Goal: Task Accomplishment & Management: Manage account settings

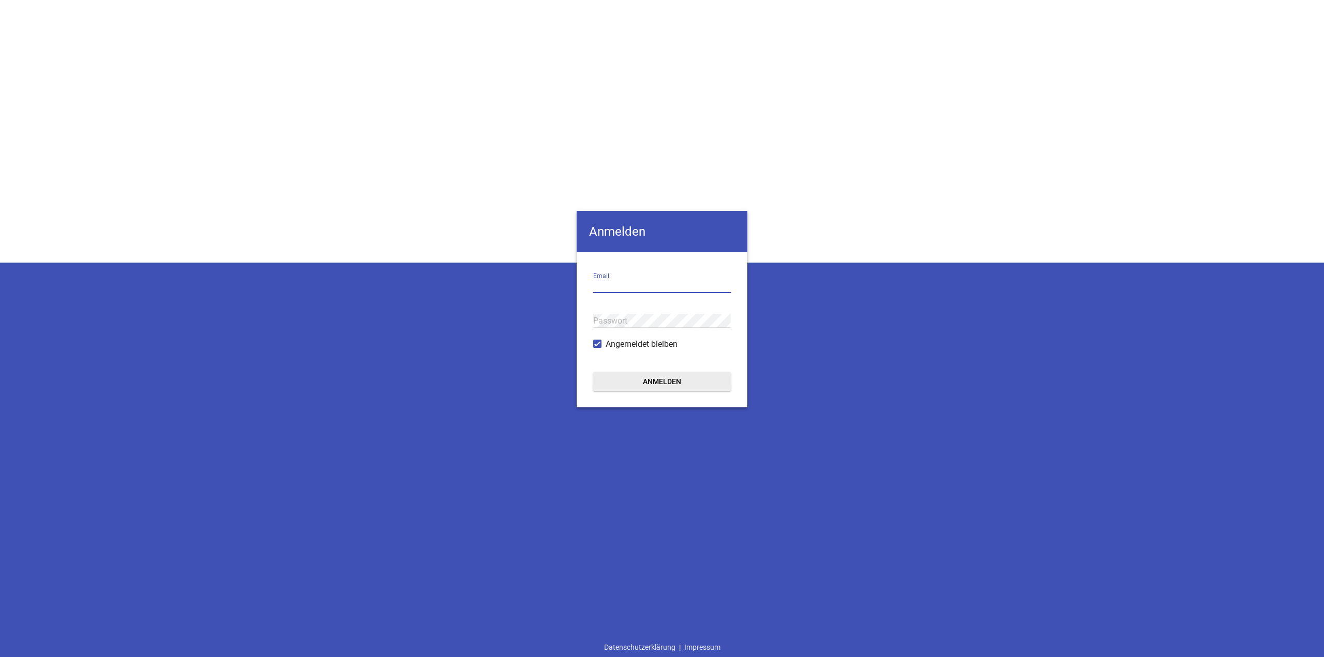
click at [643, 289] on input "email" at bounding box center [662, 286] width 138 height 14
paste input "p.sternberger@start-communication.de"
type input "p.sternberger@start-communication.de"
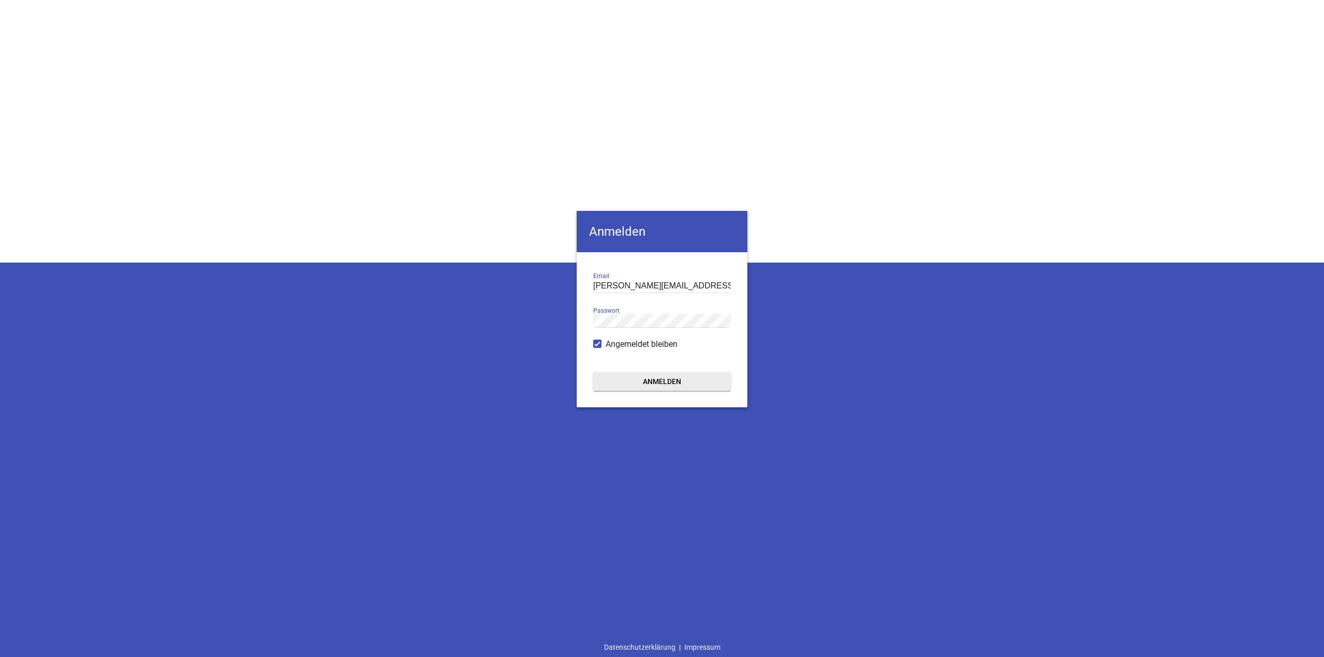
click at [663, 380] on button "Anmelden" at bounding box center [662, 381] width 138 height 19
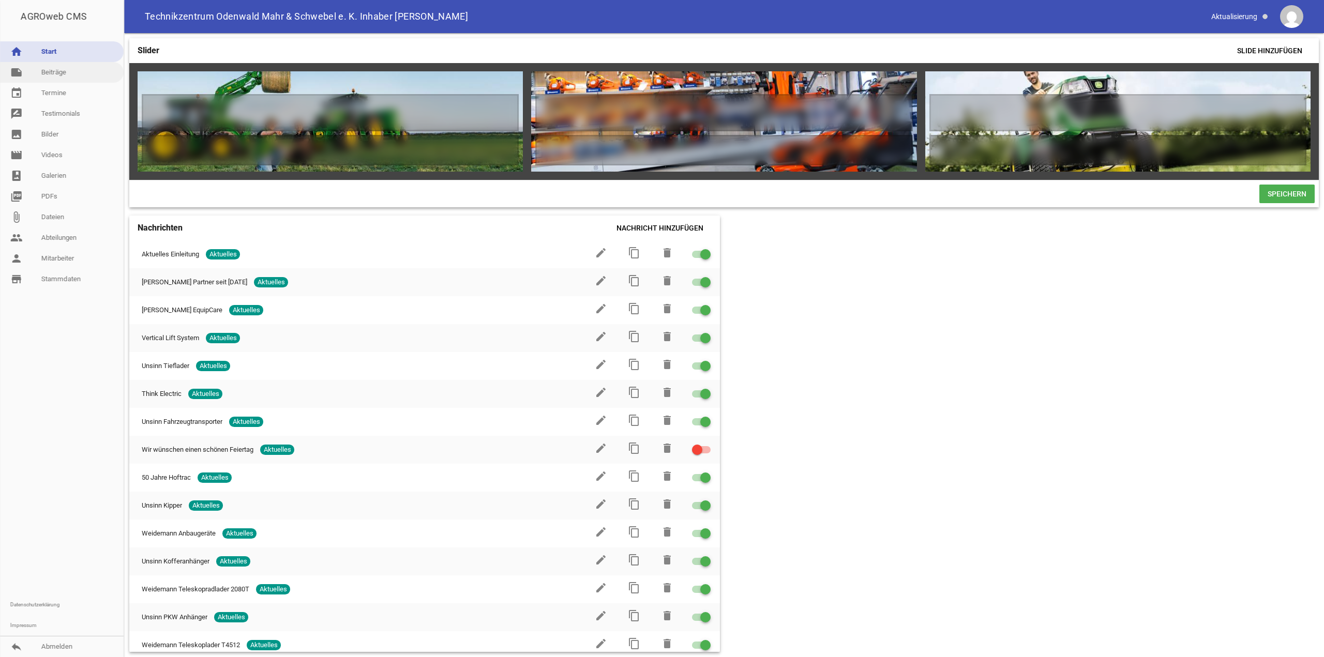
click at [62, 76] on link "note Beiträge" at bounding box center [62, 72] width 124 height 21
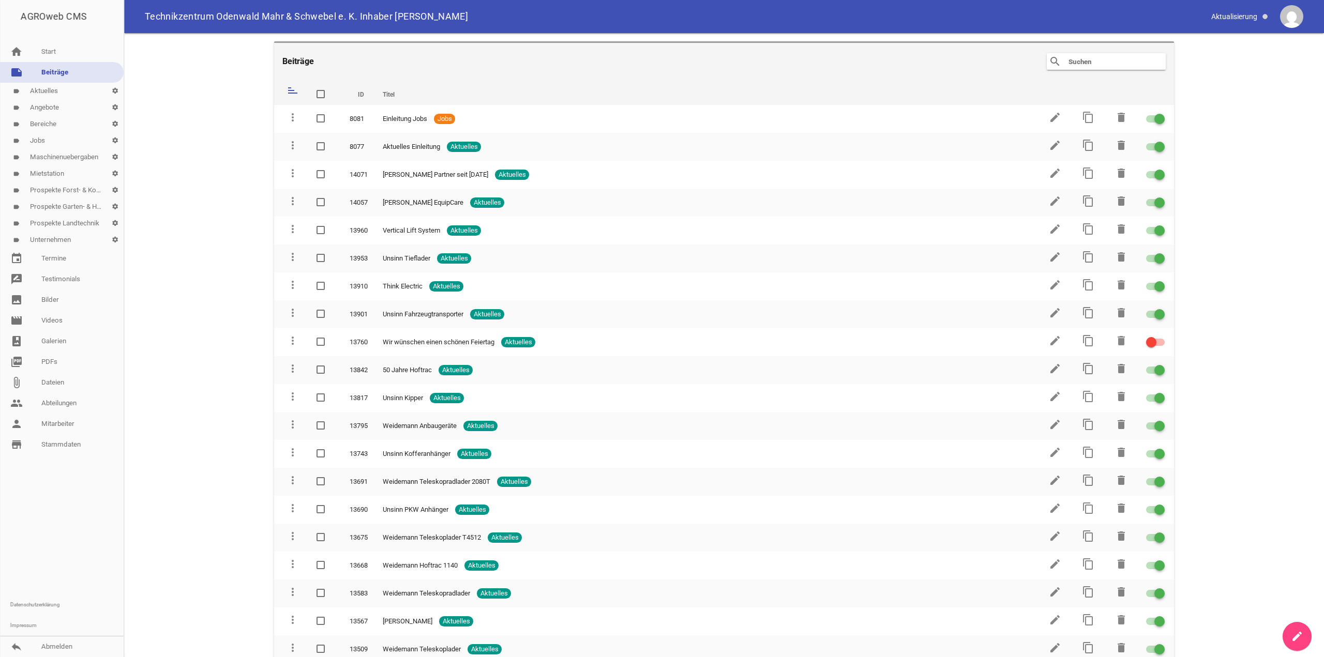
click at [52, 111] on link "label Angebote settings" at bounding box center [62, 107] width 124 height 17
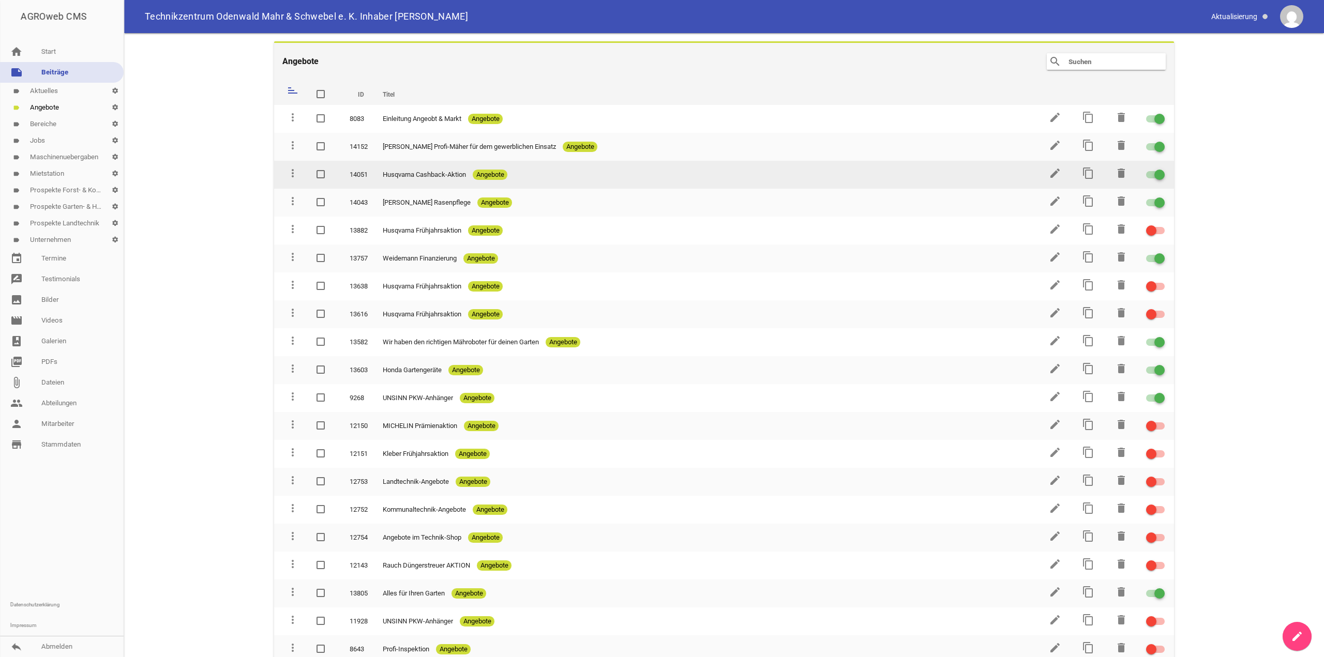
drag, startPoint x: 434, startPoint y: 173, endPoint x: 423, endPoint y: 173, distance: 10.9
click at [423, 173] on span "Husqvarna Cashback-Aktion" at bounding box center [424, 175] width 83 height 10
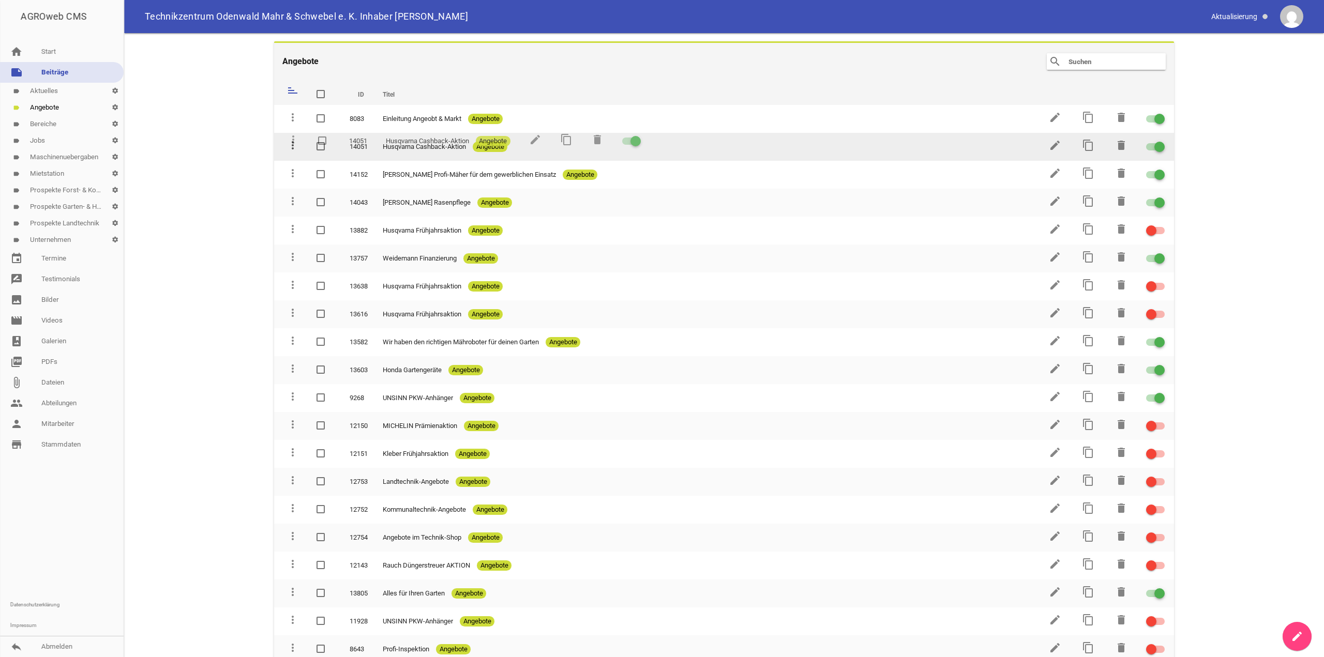
drag, startPoint x: 289, startPoint y: 173, endPoint x: 290, endPoint y: 139, distance: 33.6
click at [1049, 145] on icon "edit" at bounding box center [1055, 145] width 12 height 12
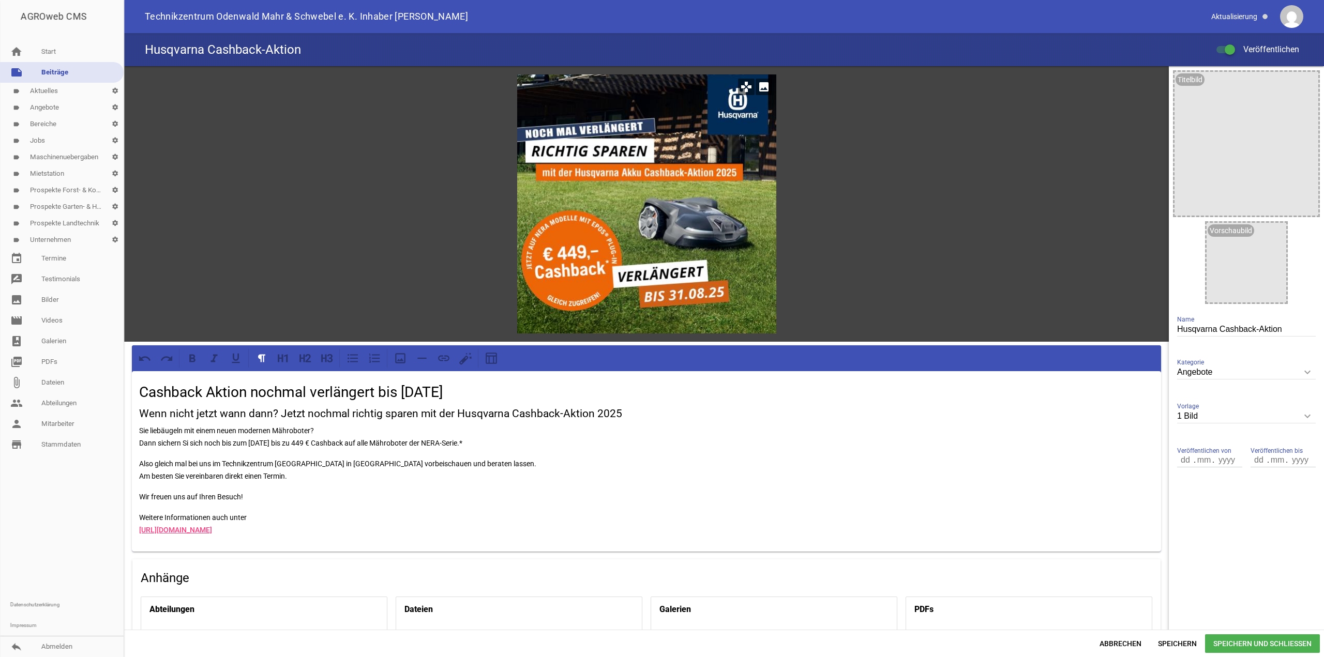
click at [760, 83] on icon "image" at bounding box center [764, 87] width 17 height 17
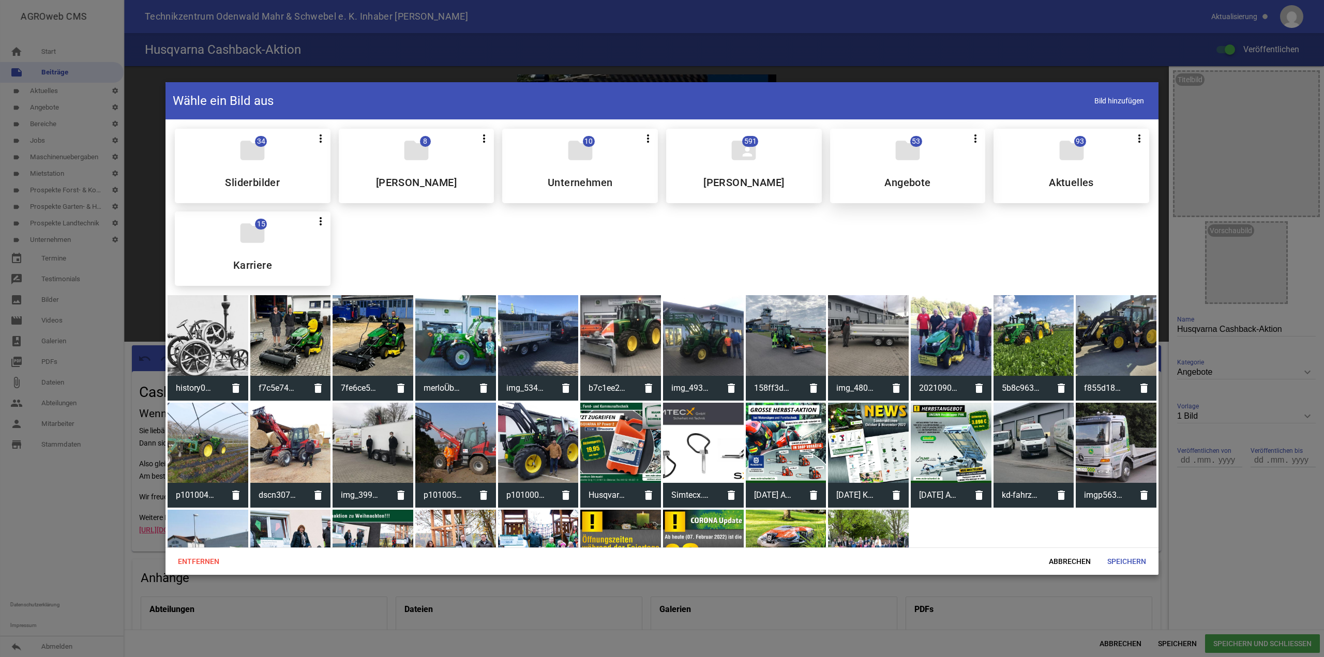
click at [914, 175] on div "folder 53 more_vert Teilen Bearbeiten Löschen Angebote" at bounding box center [908, 166] width 156 height 74
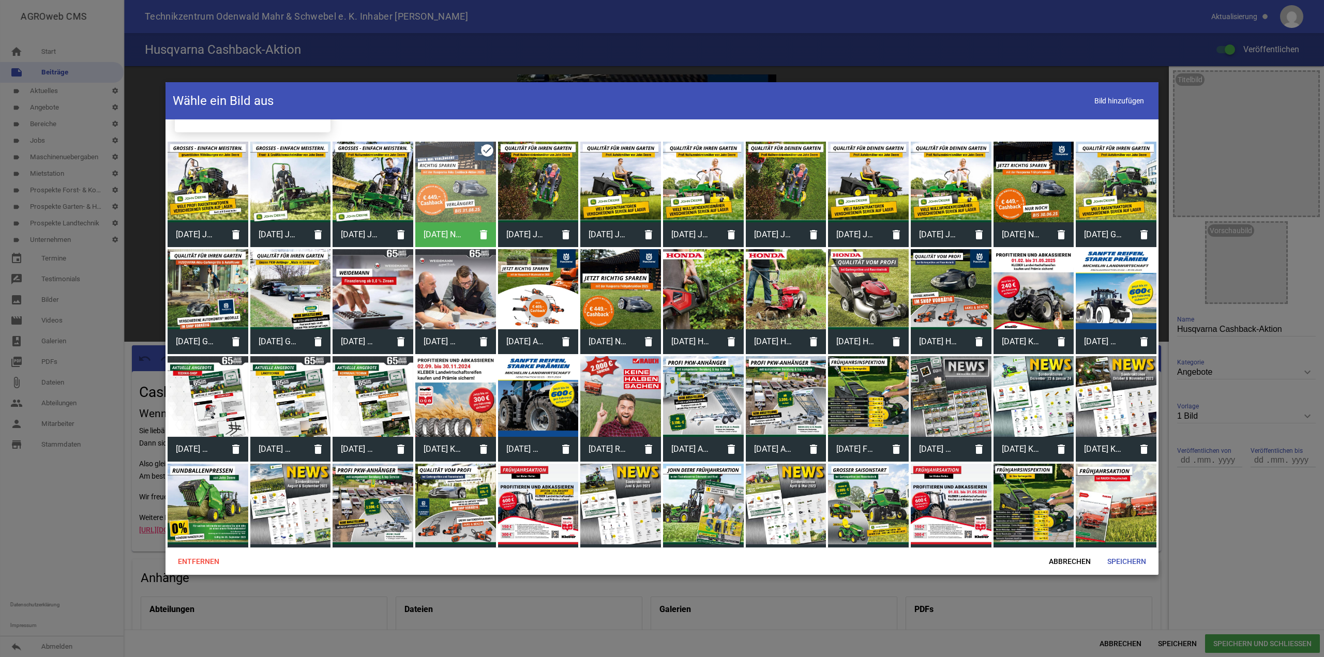
scroll to position [200, 0]
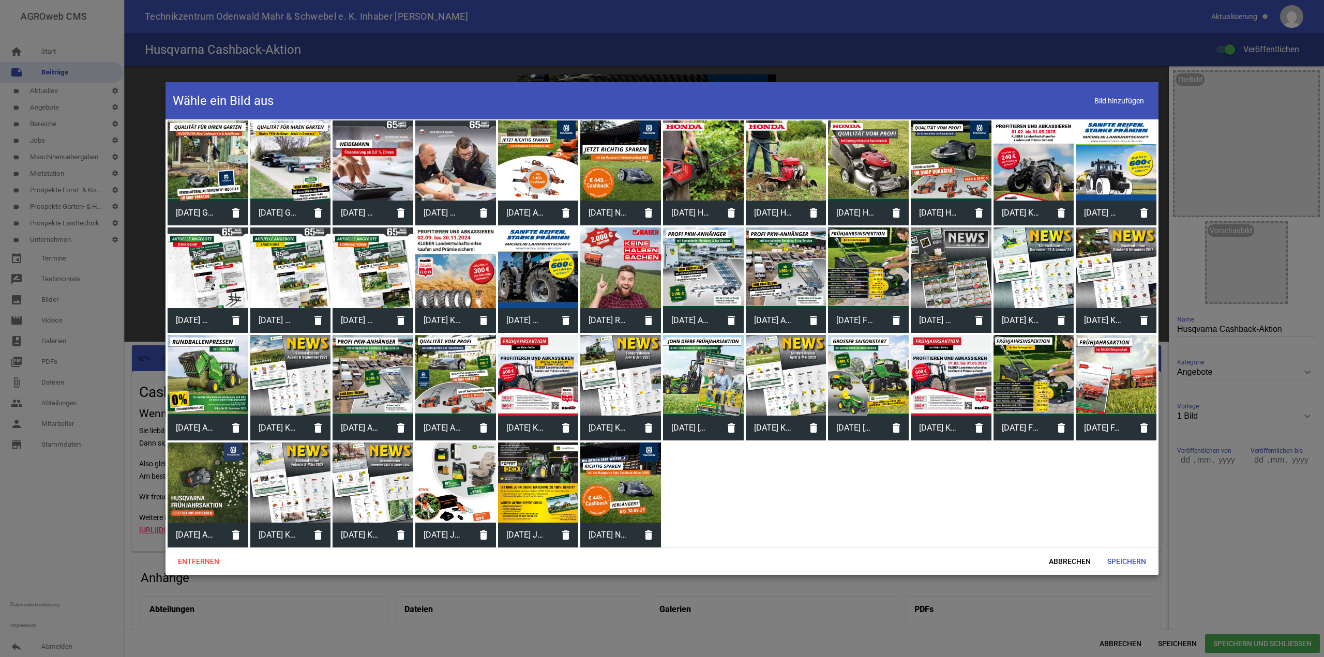
click at [625, 493] on div at bounding box center [620, 483] width 81 height 81
click at [1139, 561] on span "Speichern" at bounding box center [1126, 561] width 55 height 19
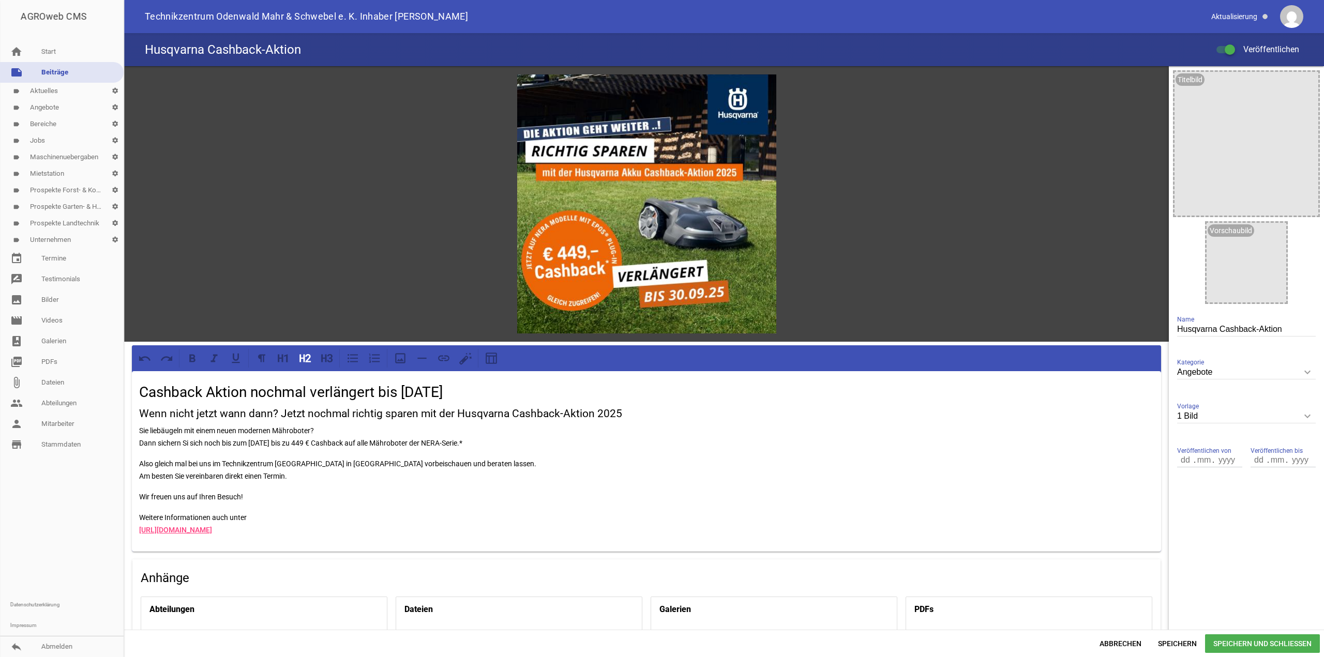
click at [142, 392] on h2 "Cashback Aktion nochmal verlängert bis 31.08.2025" at bounding box center [646, 393] width 1015 height 22
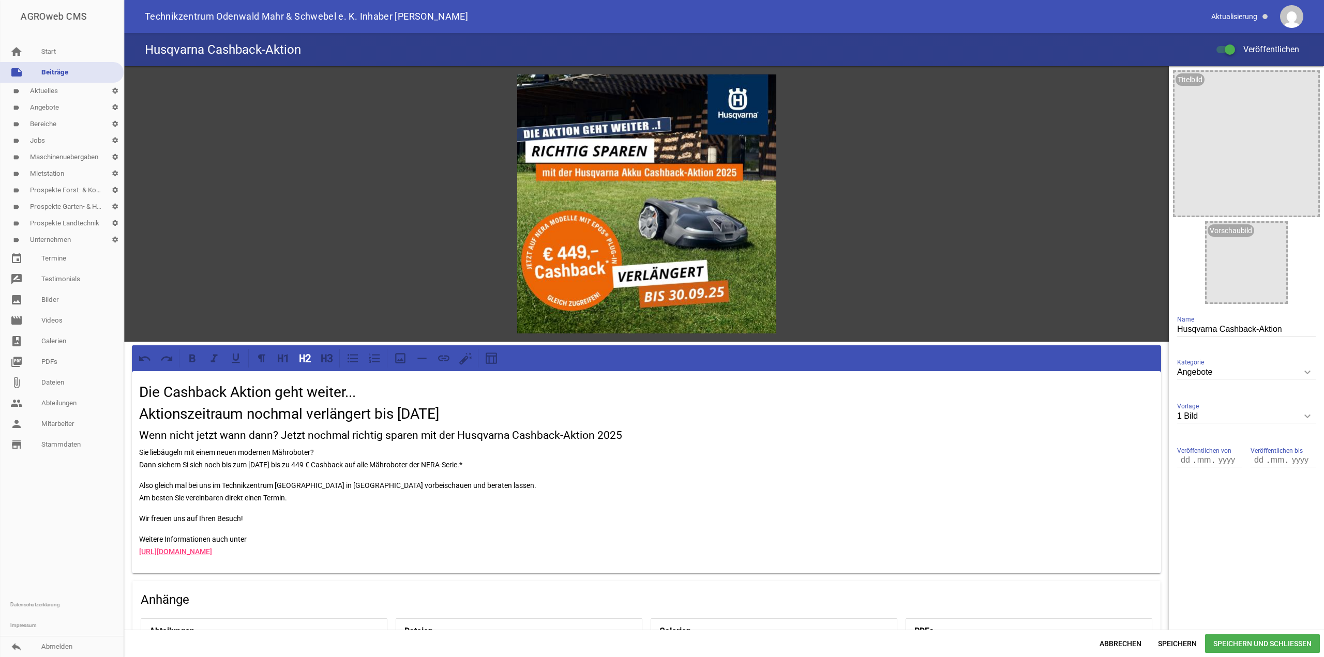
click at [407, 412] on h2 "Die Cashback Aktion geht weiter... Aktionszeitraum nochmal verlängert bis 31.08…" at bounding box center [646, 403] width 1015 height 43
drag, startPoint x: 400, startPoint y: 412, endPoint x: 411, endPoint y: 408, distance: 11.6
click at [411, 408] on h2 "Die Cashback Aktion geht weiter... Aktionszeitraum nochmal verlängert bis 31.08…" at bounding box center [646, 403] width 1015 height 43
click at [476, 420] on h2 "Die Cashback Aktion geht weiter... Aktionszeitraum nochmal verlängert bis 30.09…" at bounding box center [646, 403] width 1015 height 43
click at [189, 463] on p "Sie liebäugeln mit einem neuen modernen Mähroboter? Dann sichern Si sich noch b…" at bounding box center [646, 458] width 1015 height 25
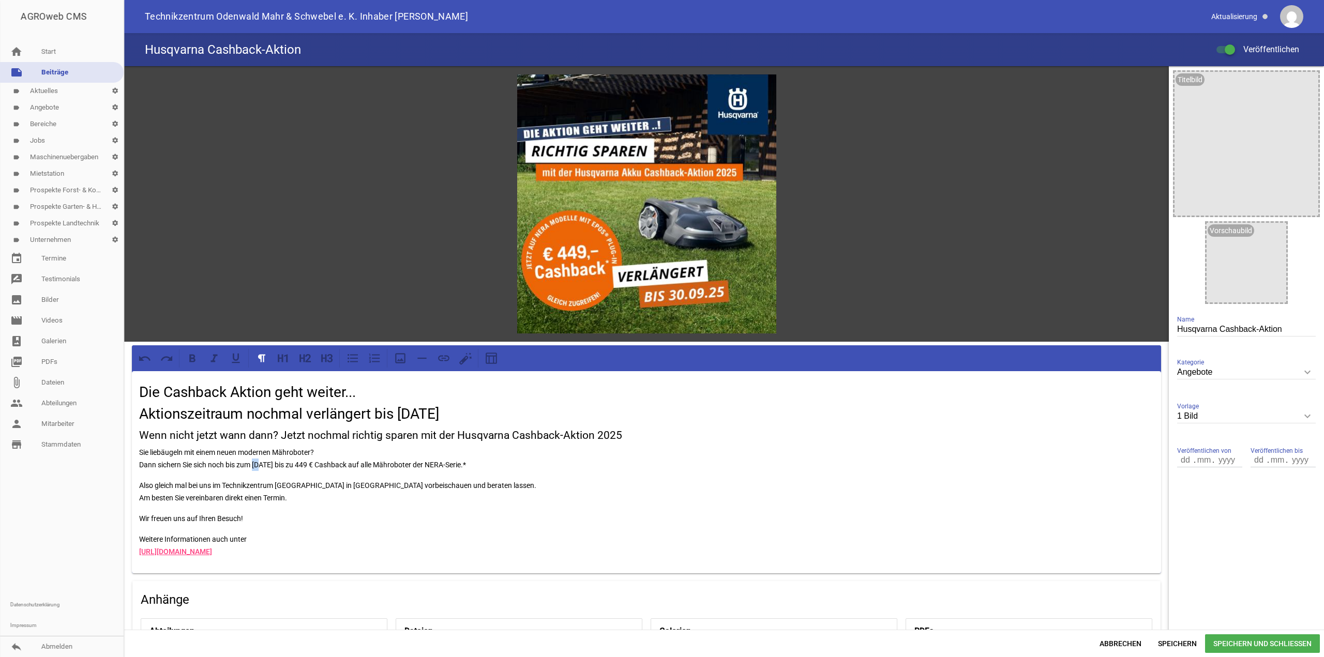
drag, startPoint x: 254, startPoint y: 462, endPoint x: 261, endPoint y: 461, distance: 7.3
click at [261, 461] on p "Sie liebäugeln mit einem neuen modernen Mähroboter? Dann sichern Sie sich noch …" at bounding box center [646, 458] width 1015 height 25
click at [137, 484] on div "Die Cashback Aktion geht weiter... Aktionszeitraum nochmal verlängert bis 30.09…" at bounding box center [646, 472] width 1029 height 202
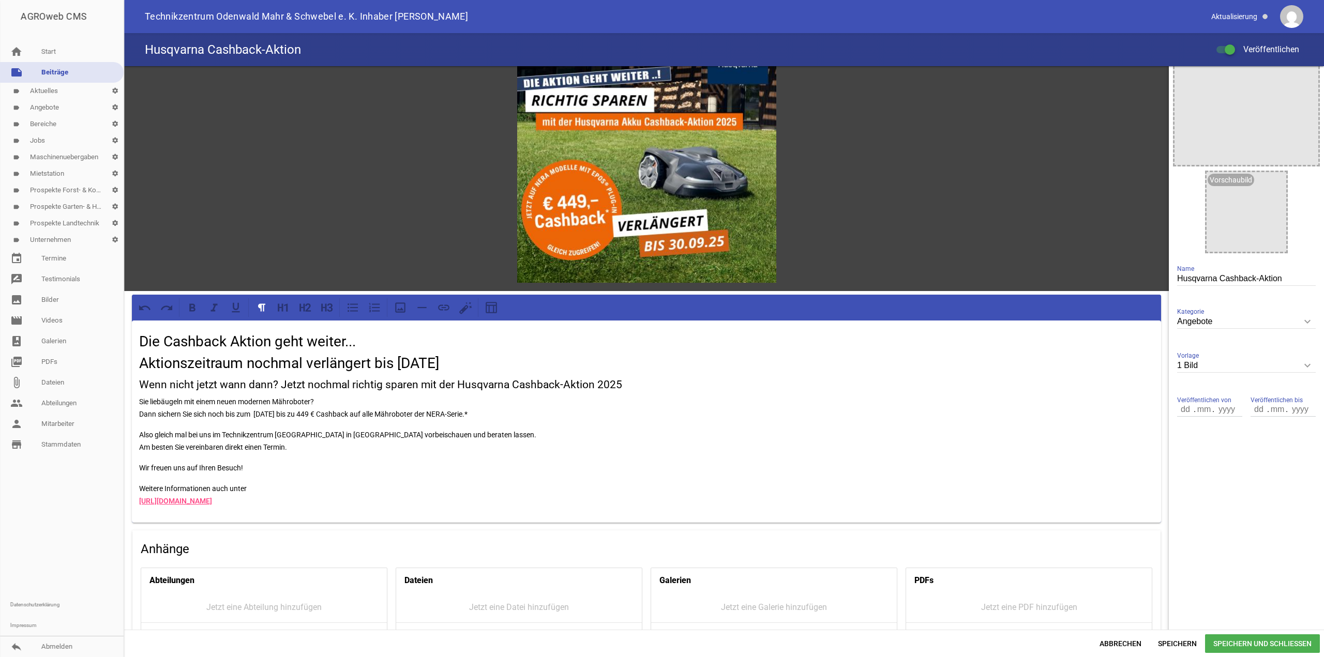
scroll to position [0, 0]
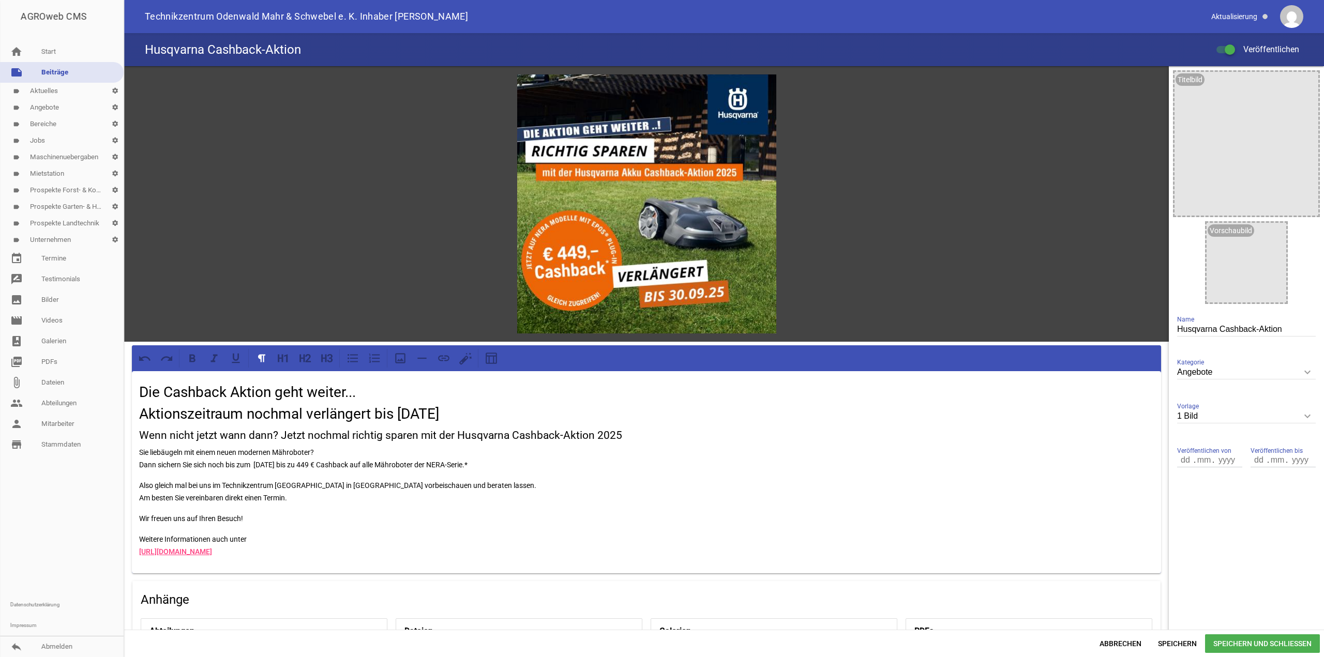
click at [1257, 637] on span "Speichern und Schließen" at bounding box center [1262, 644] width 115 height 19
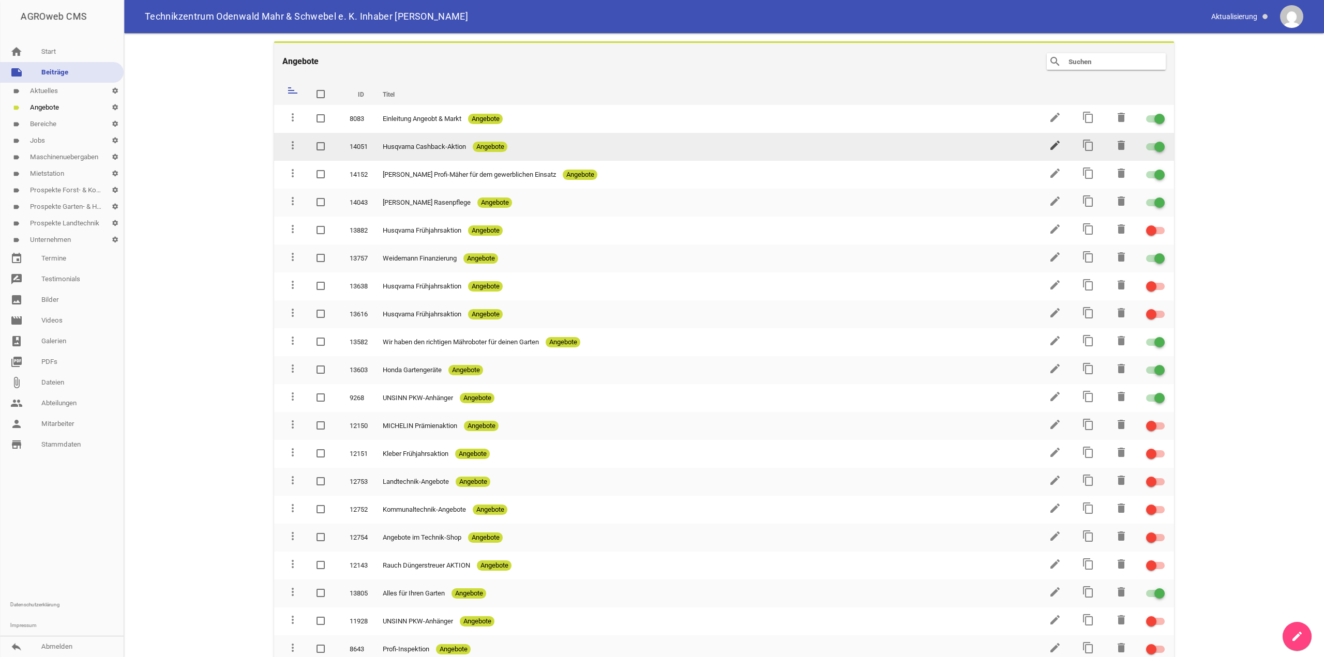
click at [1051, 146] on icon "edit" at bounding box center [1055, 145] width 12 height 12
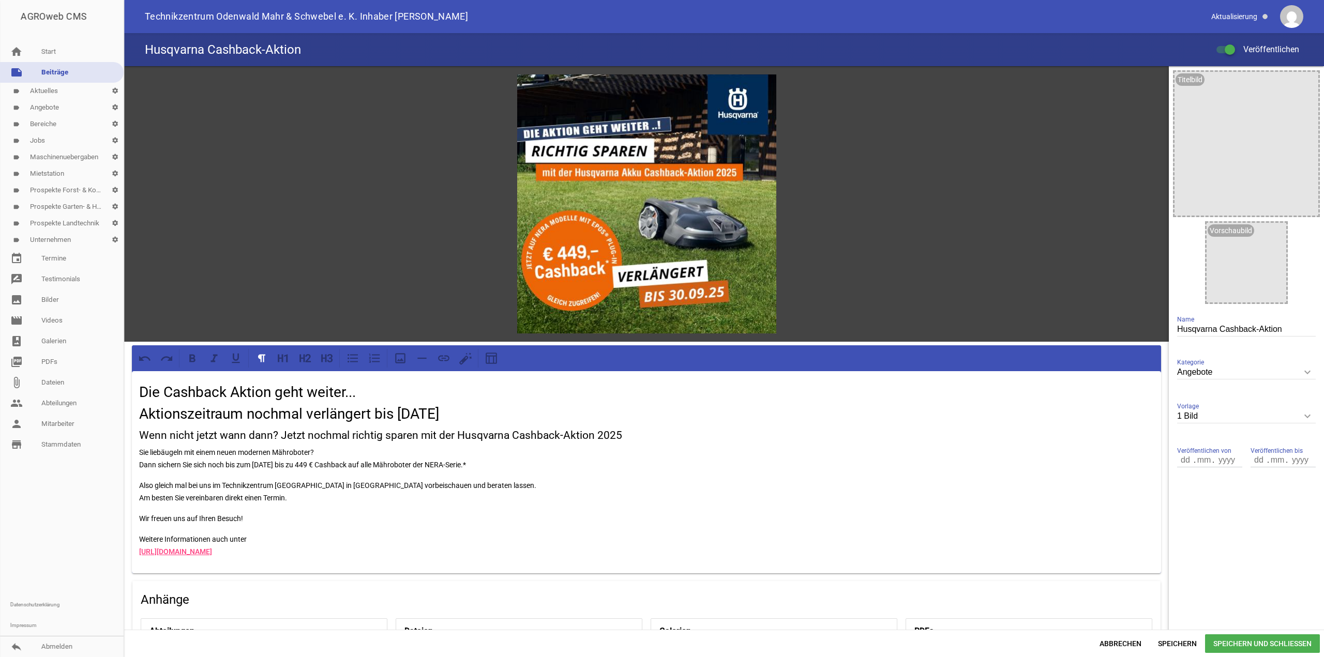
click at [142, 436] on h3 "Wenn nicht jetzt wann dann? Jetzt nochmal richtig sparen mit der Husqvarna Cash…" at bounding box center [646, 436] width 1015 height 17
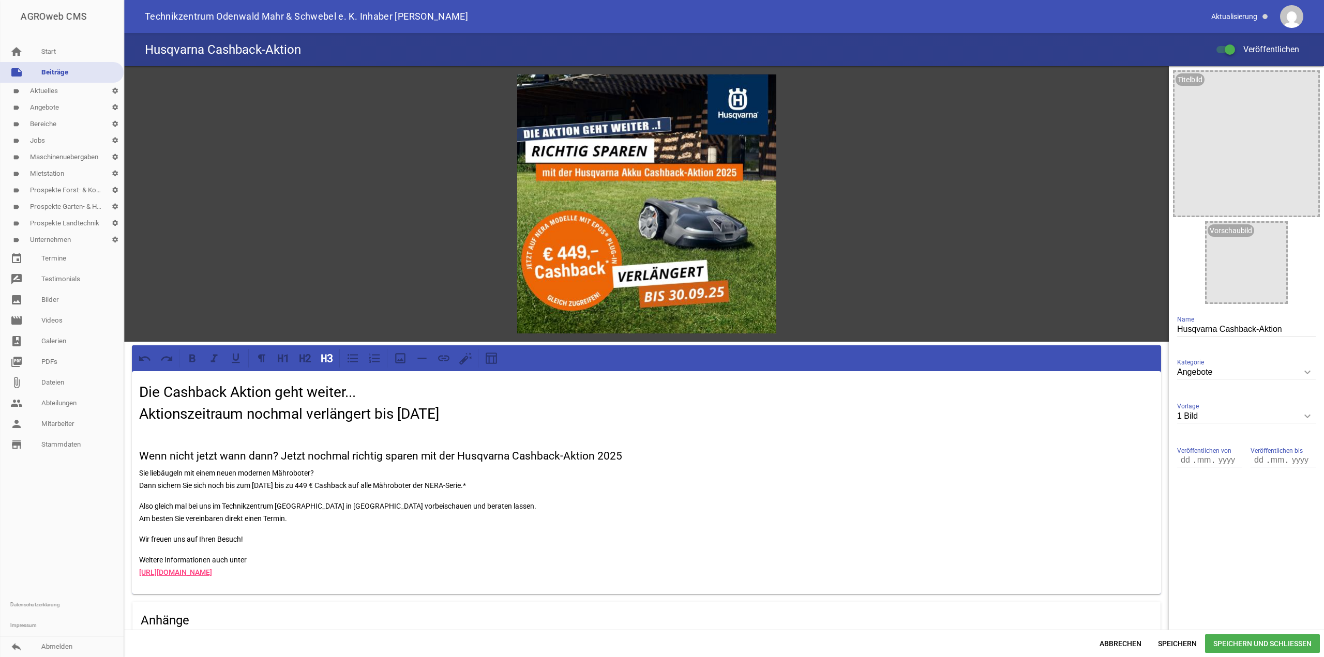
click at [1260, 644] on span "Speichern und Schließen" at bounding box center [1262, 644] width 115 height 19
